Goal: Transaction & Acquisition: Obtain resource

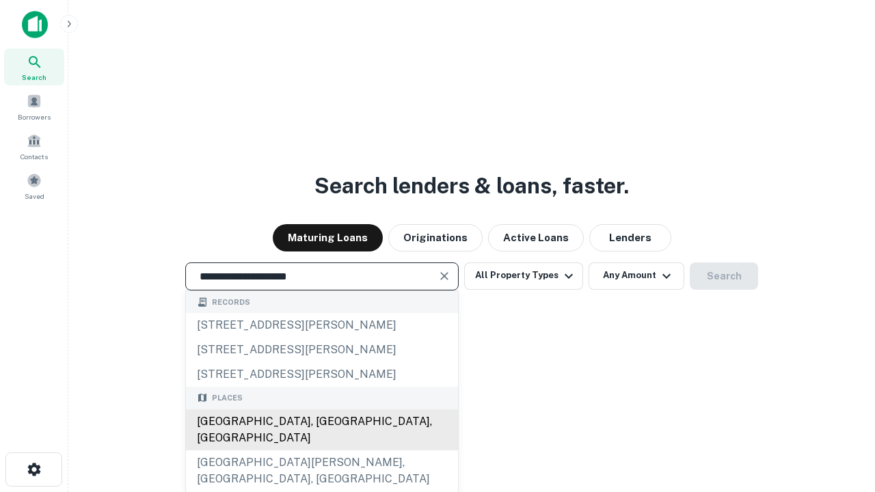
click at [321, 450] on div "[GEOGRAPHIC_DATA], [GEOGRAPHIC_DATA], [GEOGRAPHIC_DATA]" at bounding box center [322, 429] width 272 height 41
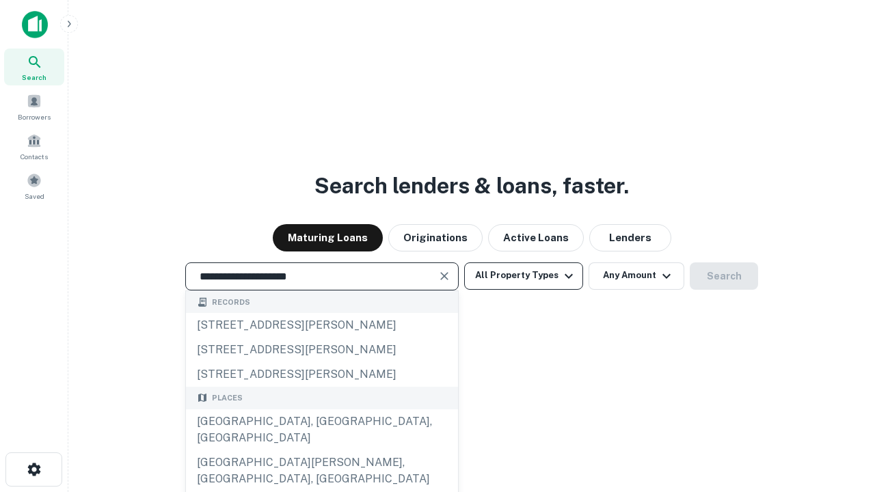
type input "**********"
click at [523, 275] on button "All Property Types" at bounding box center [523, 275] width 119 height 27
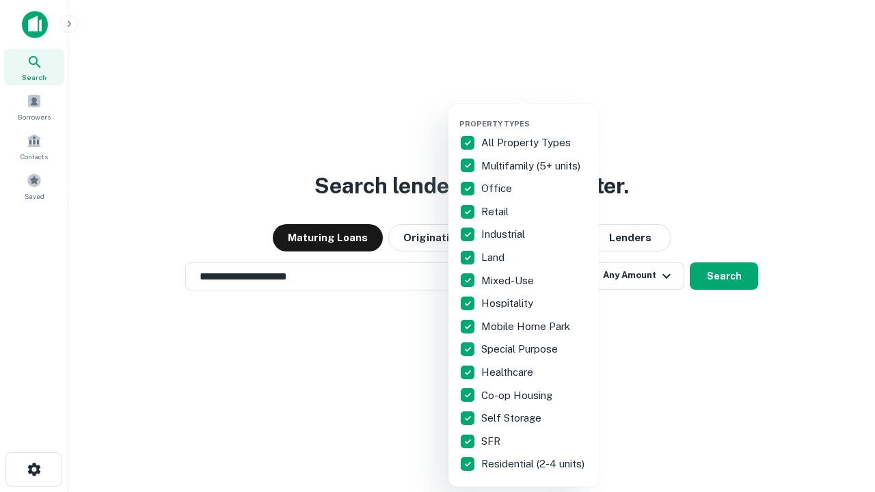
click at [534, 115] on button "button" at bounding box center [534, 115] width 150 height 1
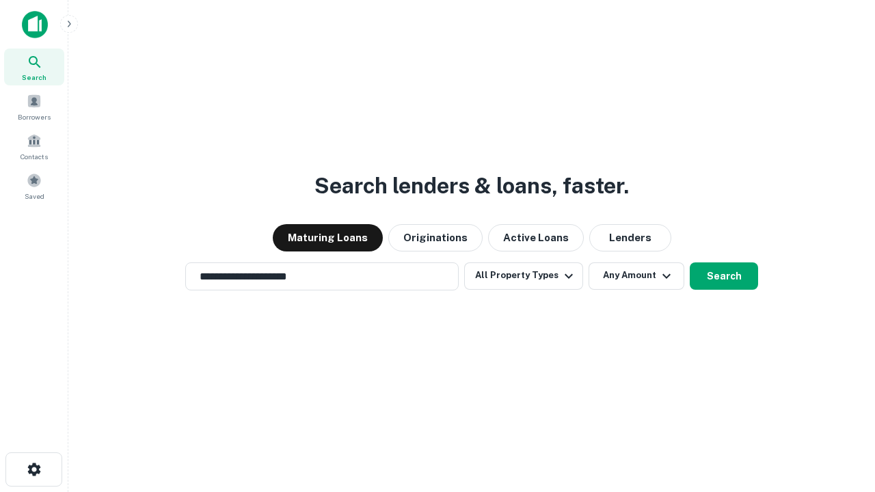
scroll to position [8, 165]
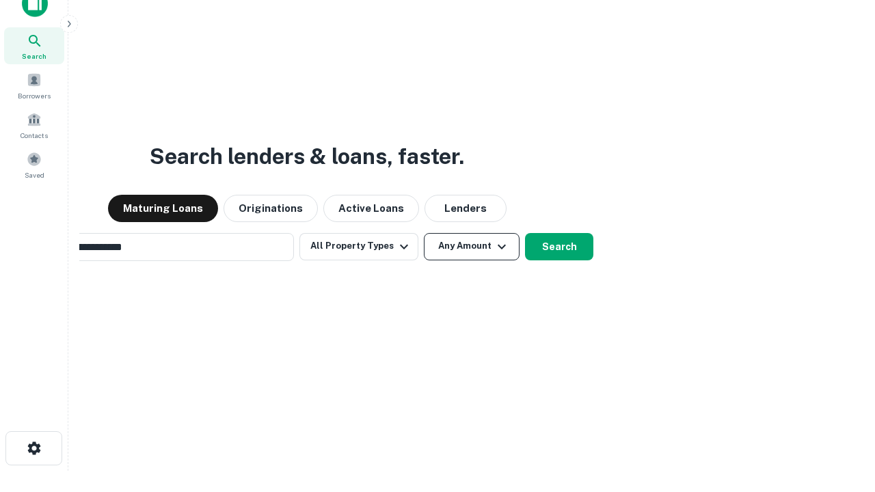
click at [424, 233] on button "Any Amount" at bounding box center [472, 246] width 96 height 27
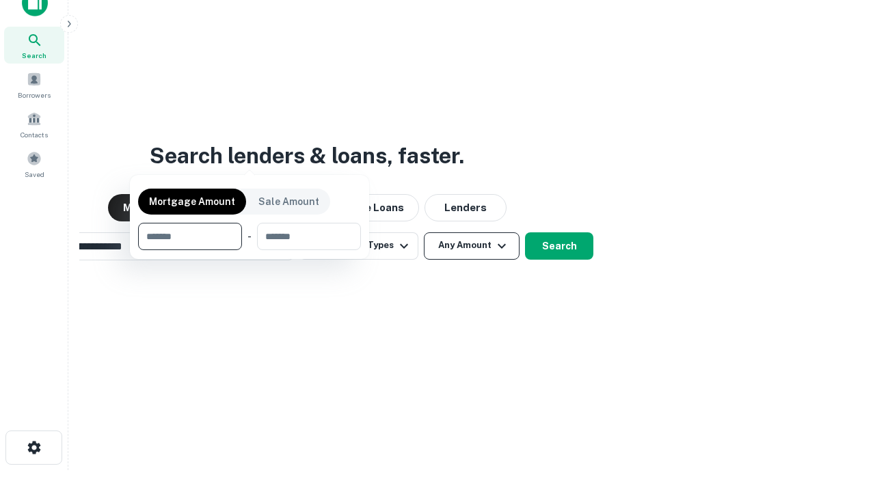
scroll to position [98, 387]
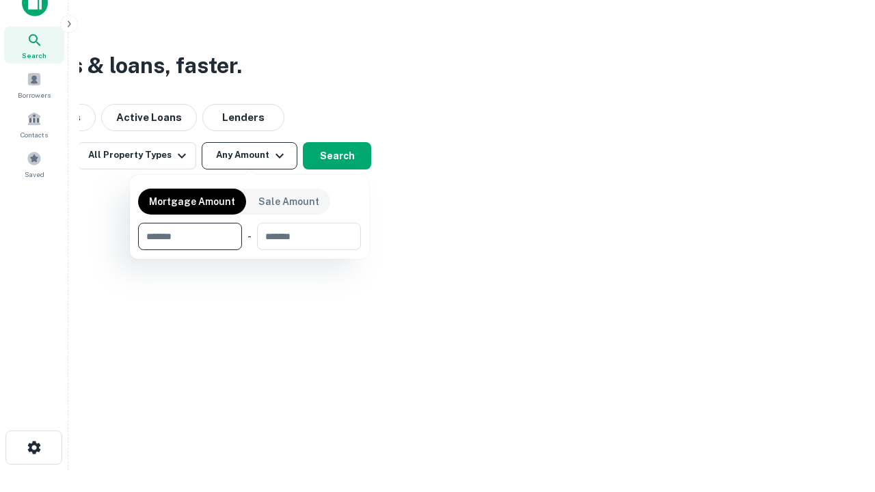
type input "*******"
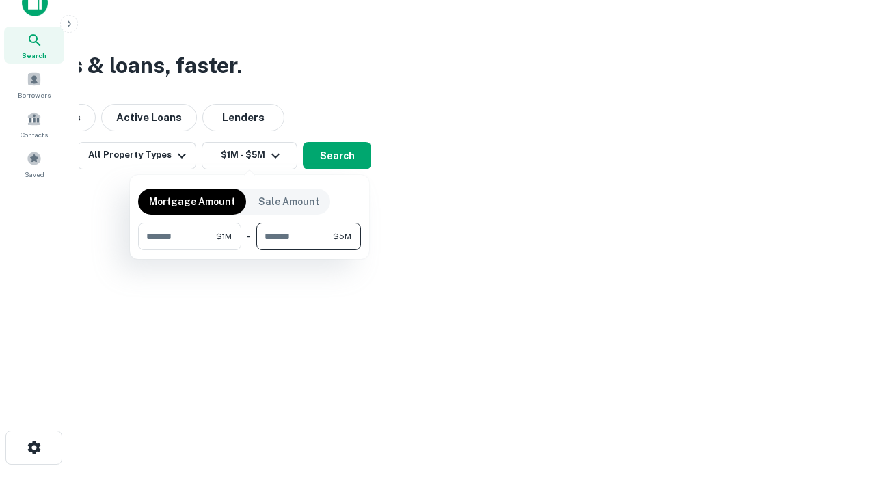
type input "*******"
click at [249, 250] on button "button" at bounding box center [249, 250] width 223 height 1
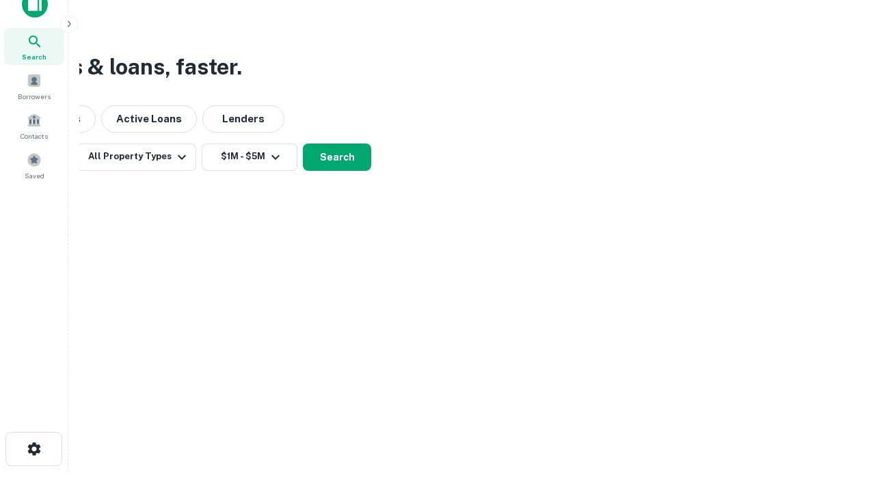
scroll to position [8, 252]
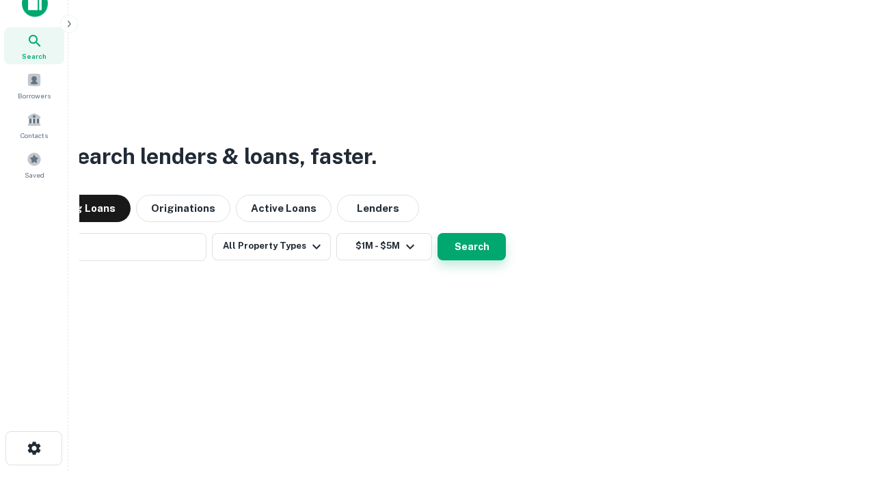
click at [437, 233] on button "Search" at bounding box center [471, 246] width 68 height 27
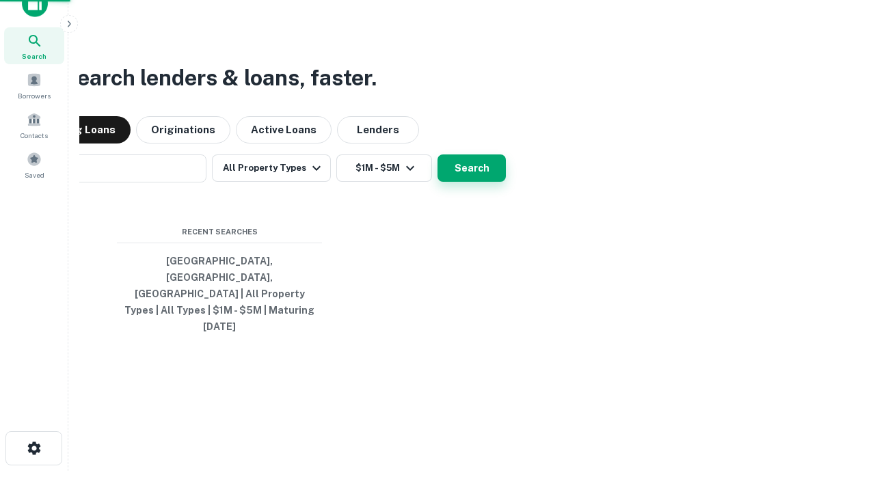
scroll to position [36, 387]
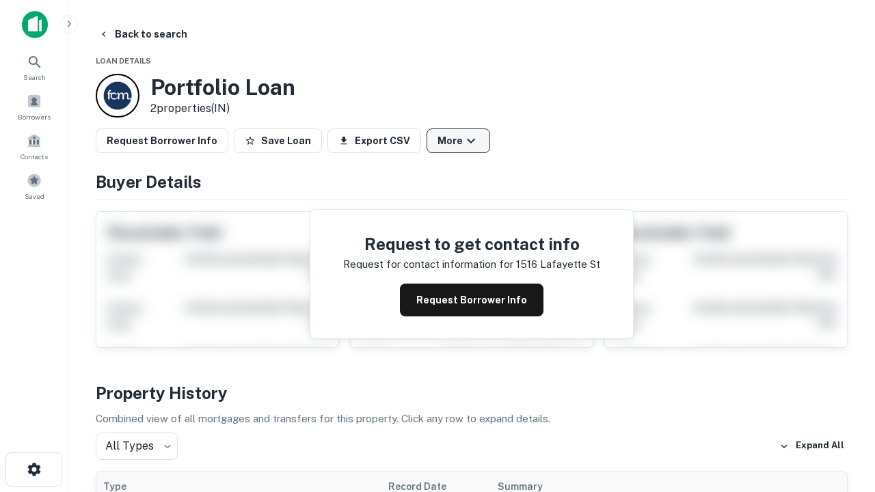
click at [458, 141] on button "More" at bounding box center [458, 140] width 64 height 25
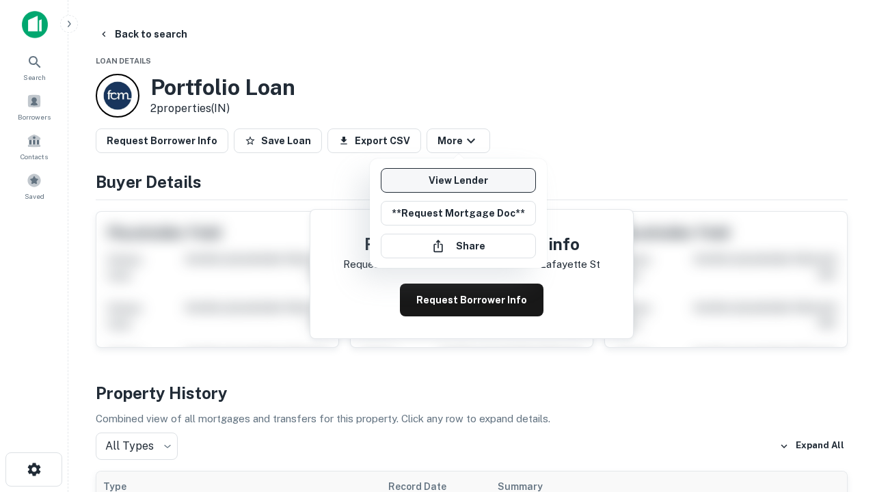
click at [458, 180] on link "View Lender" at bounding box center [458, 180] width 155 height 25
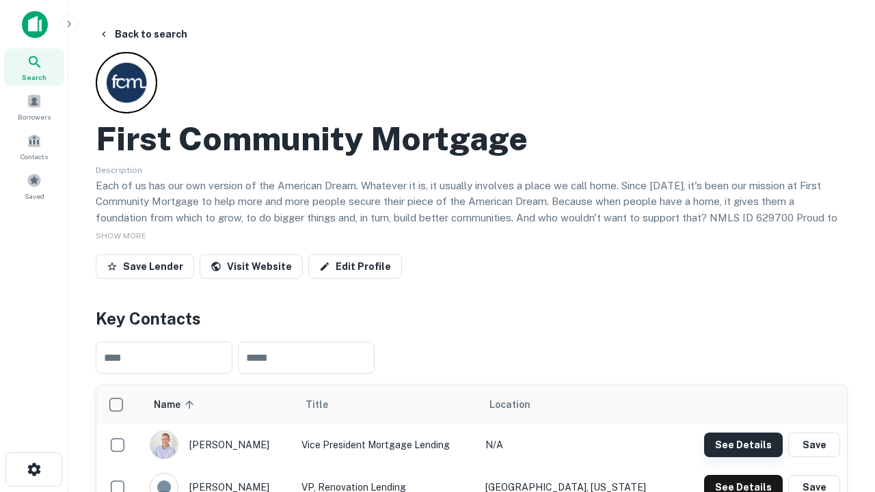
click at [743, 444] on button "See Details" at bounding box center [743, 445] width 79 height 25
click at [33, 469] on icon "button" at bounding box center [34, 469] width 16 height 16
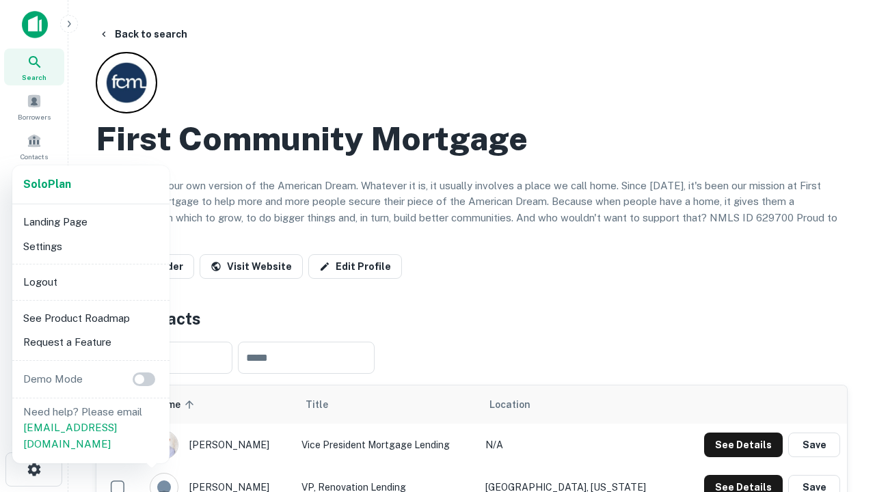
click at [90, 282] on li "Logout" at bounding box center [91, 282] width 146 height 25
